Goal: Task Accomplishment & Management: Manage account settings

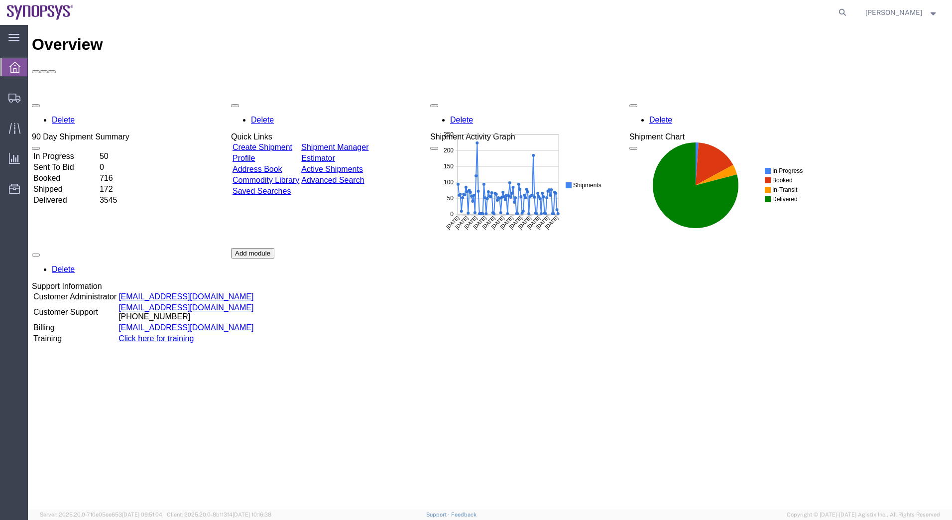
click at [368, 143] on link "Shipment Manager" at bounding box center [334, 147] width 67 height 8
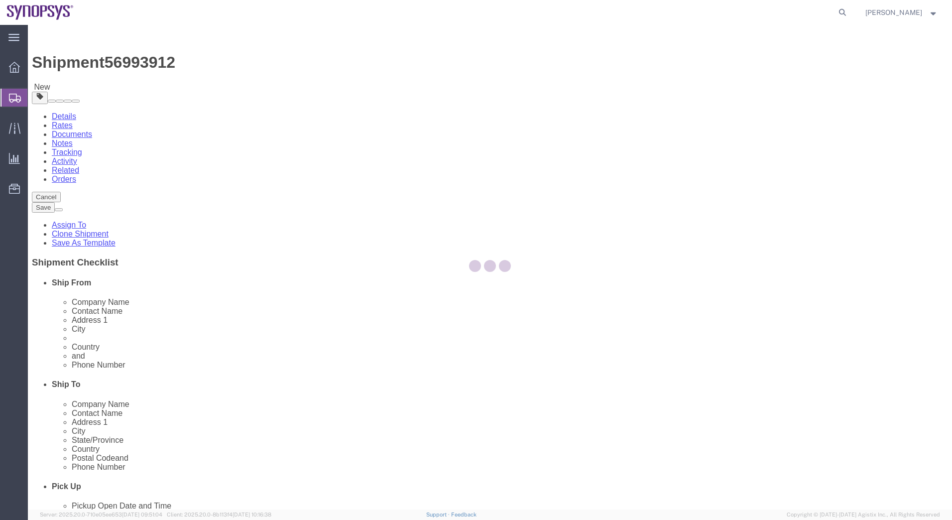
select select "63152"
select select
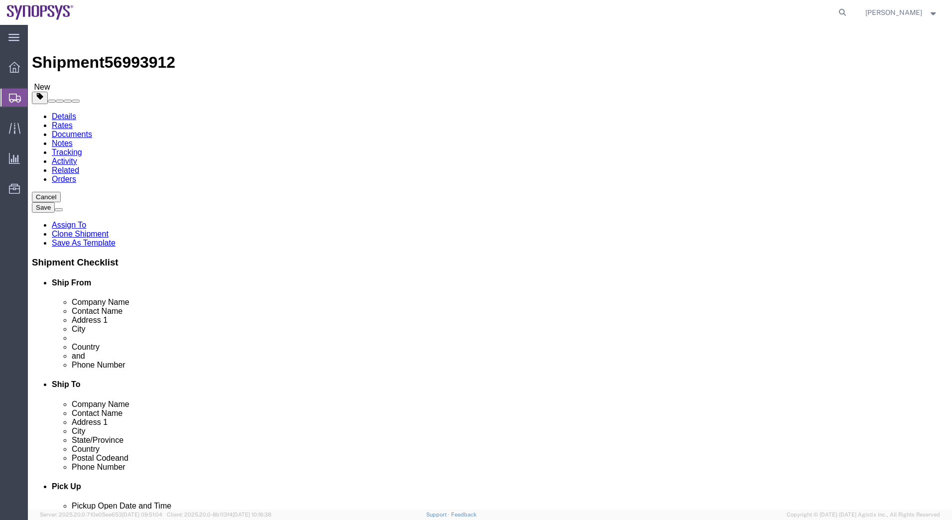
click link "Package Information"
click div "Pieces: 27.00 Each Total value: 6602.58 USD"
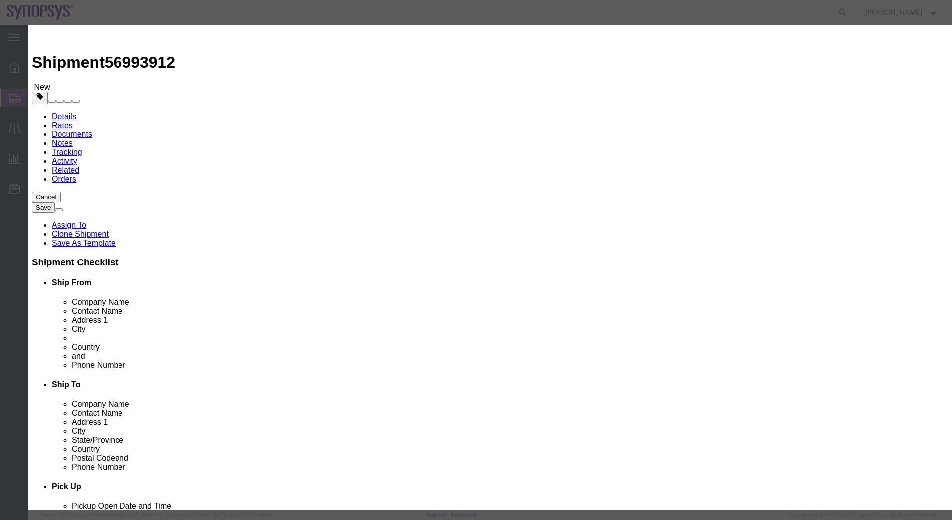
drag, startPoint x: 642, startPoint y: 77, endPoint x: 625, endPoint y: 74, distance: 17.6
click textarea "n240 TC1 C10 SS8LPU IC Samples"
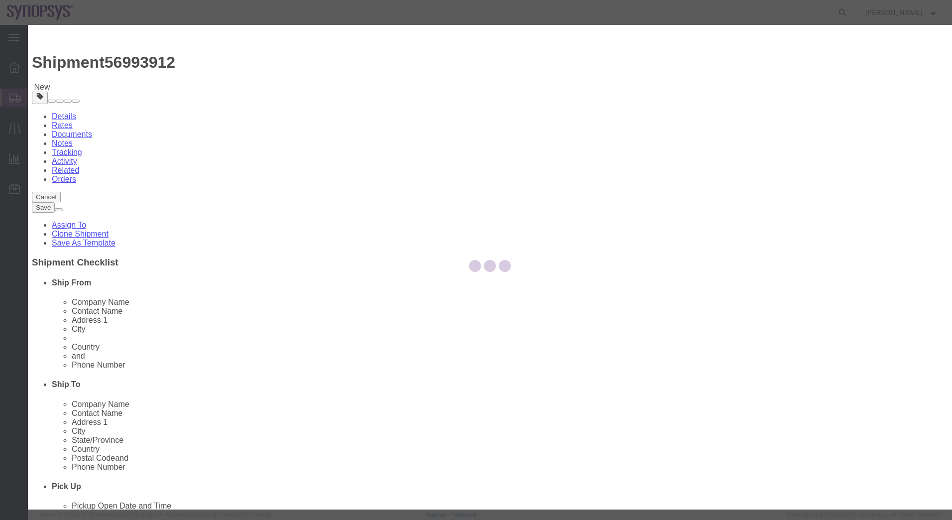
type input "8542399000"
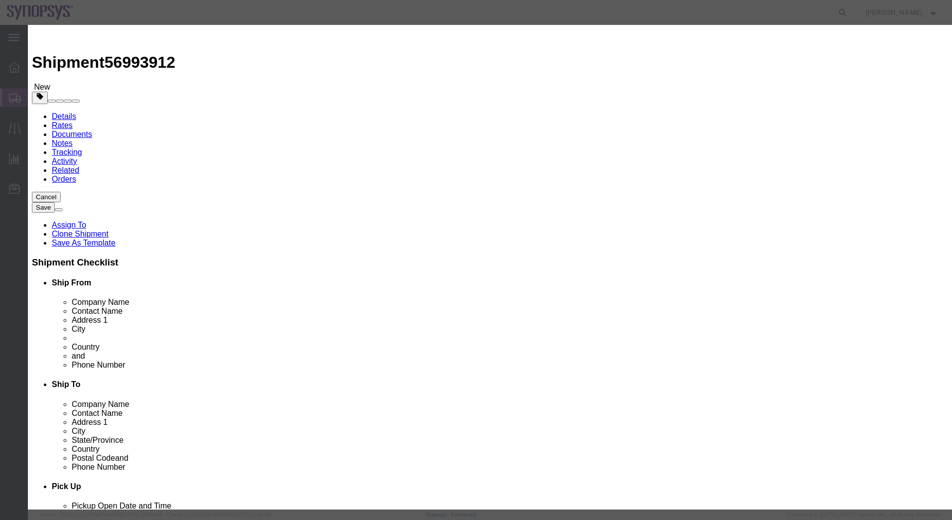
type input "8542399000"
click button "Save & Close"
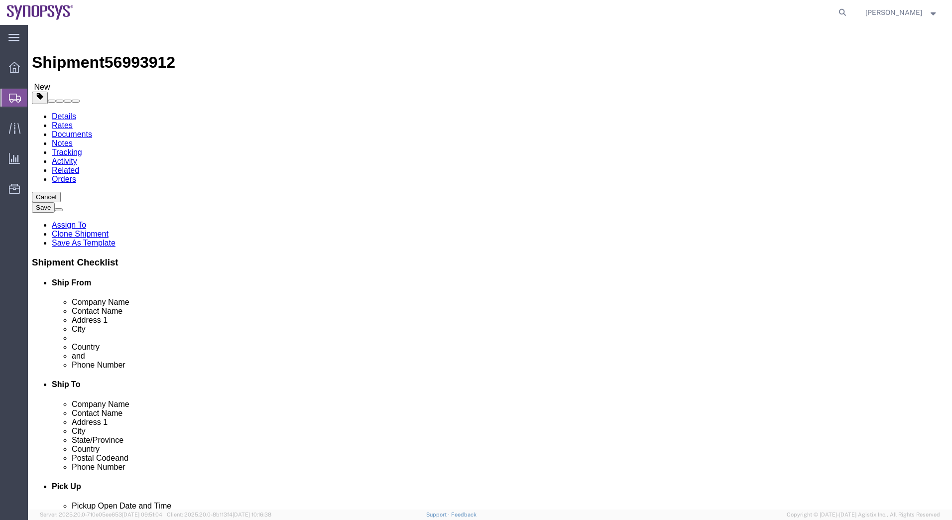
click button "Save"
click link "Assign To"
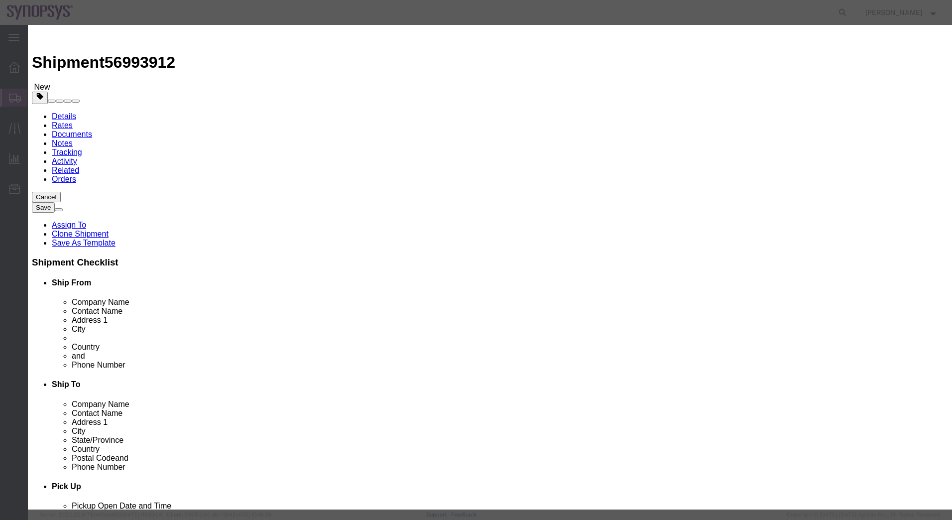
select select "117156"
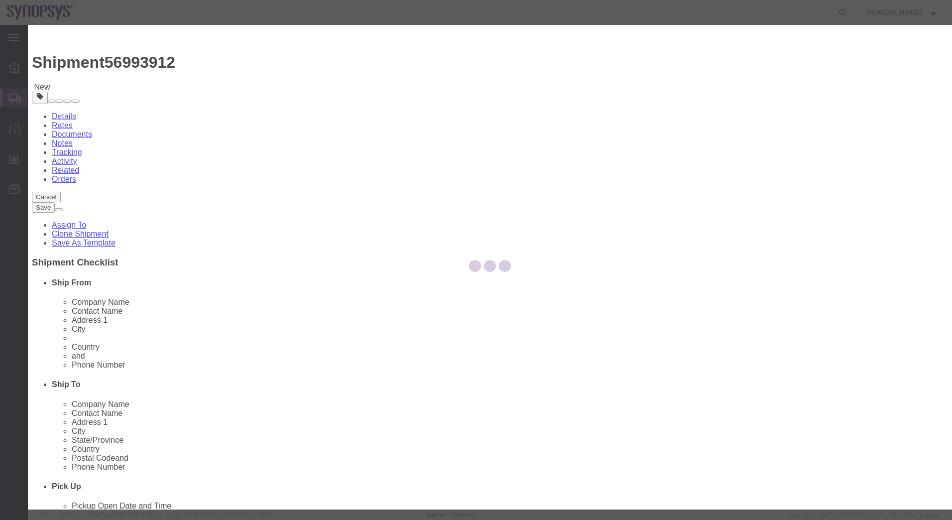
click at [520, 100] on div at bounding box center [490, 267] width 924 height 484
select select
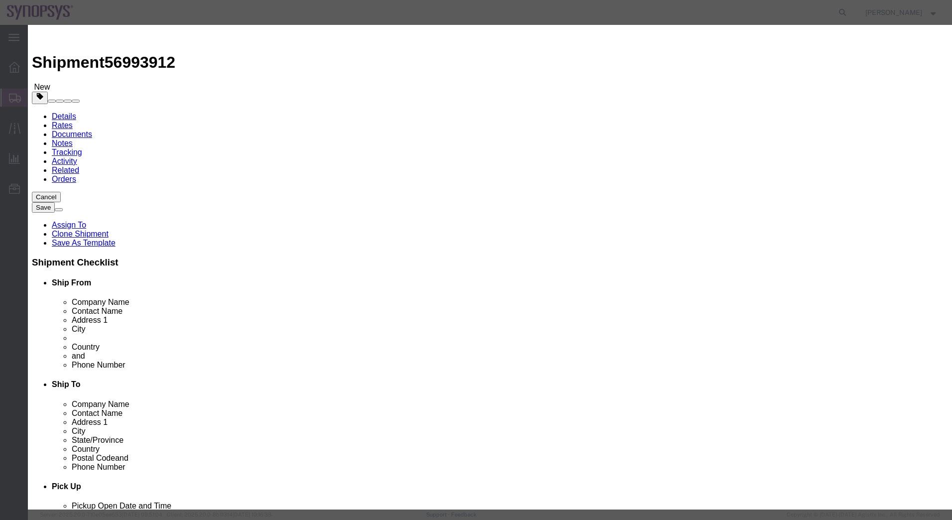
type input "ship"
select select "100123"
click button "Assign"
click textarea "This field is required."
type textarea "Approved"
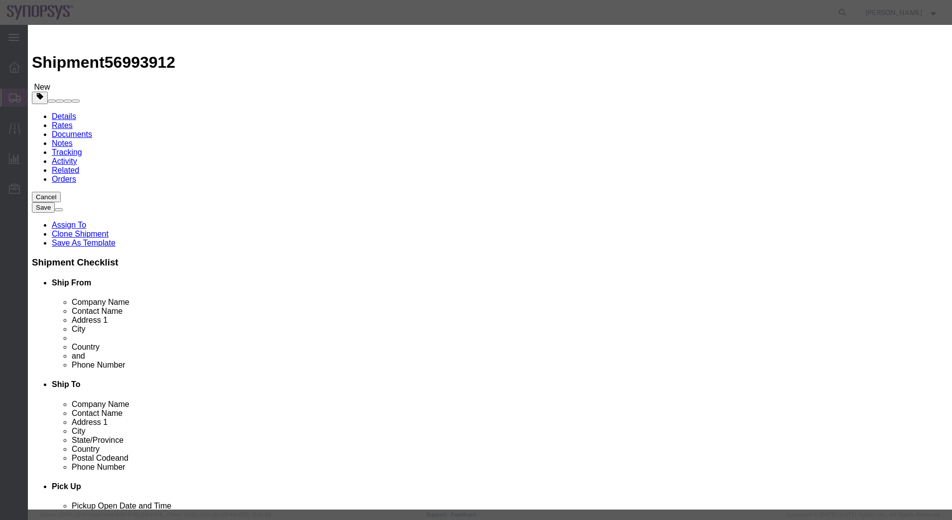
drag, startPoint x: 567, startPoint y: 165, endPoint x: 607, endPoint y: 234, distance: 79.4
click button "Assign"
